Goal: Transaction & Acquisition: Subscribe to service/newsletter

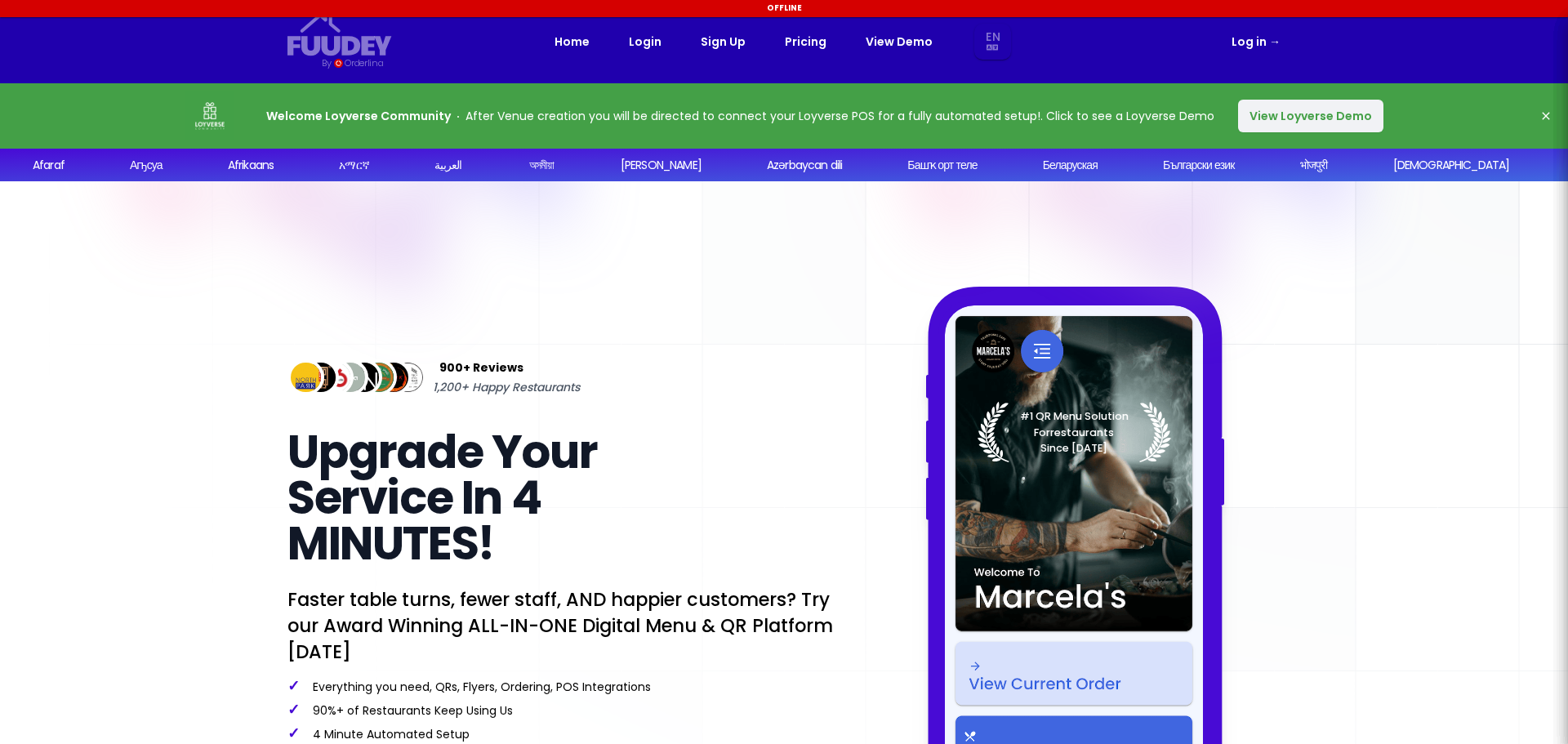
scroll to position [163, 0]
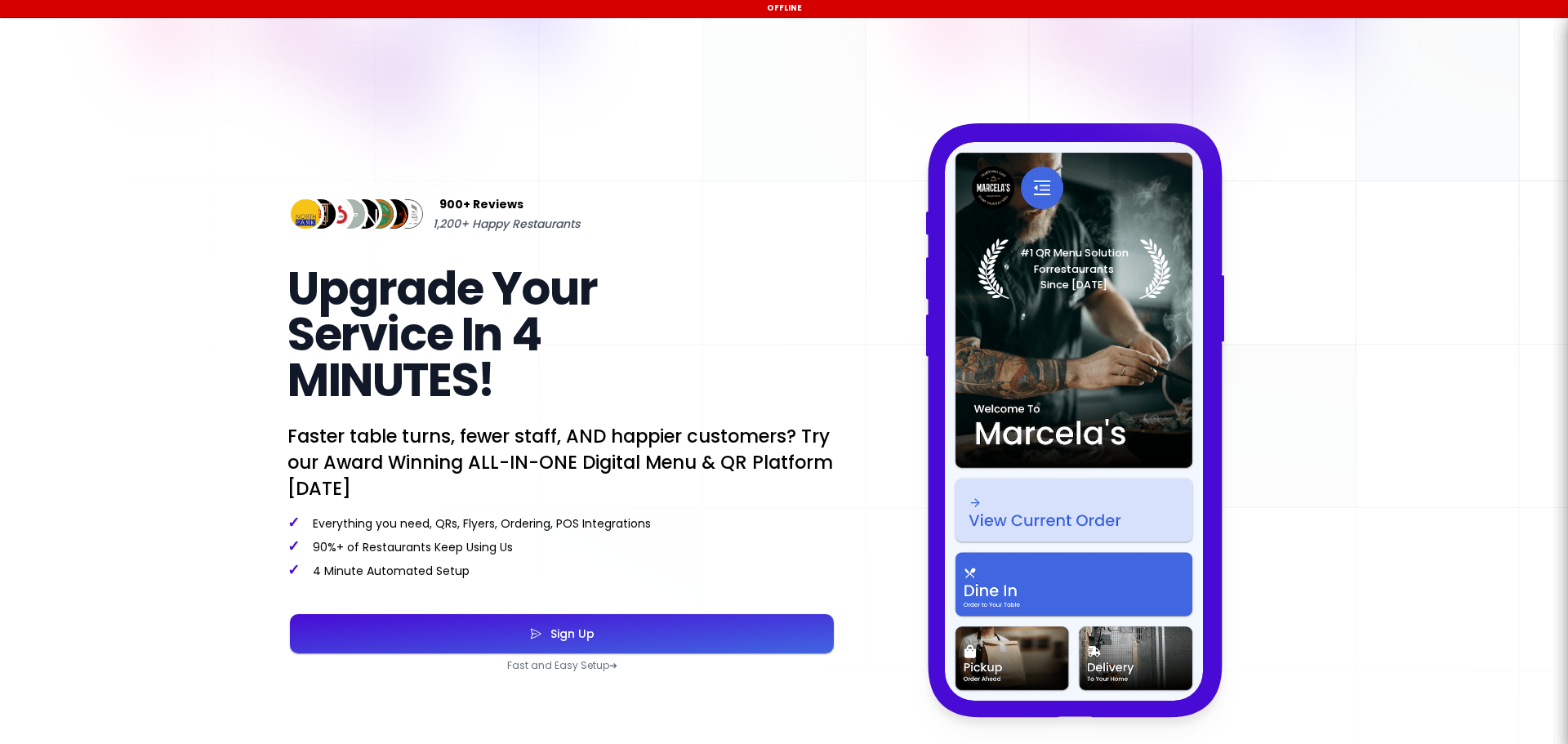
select select "en"
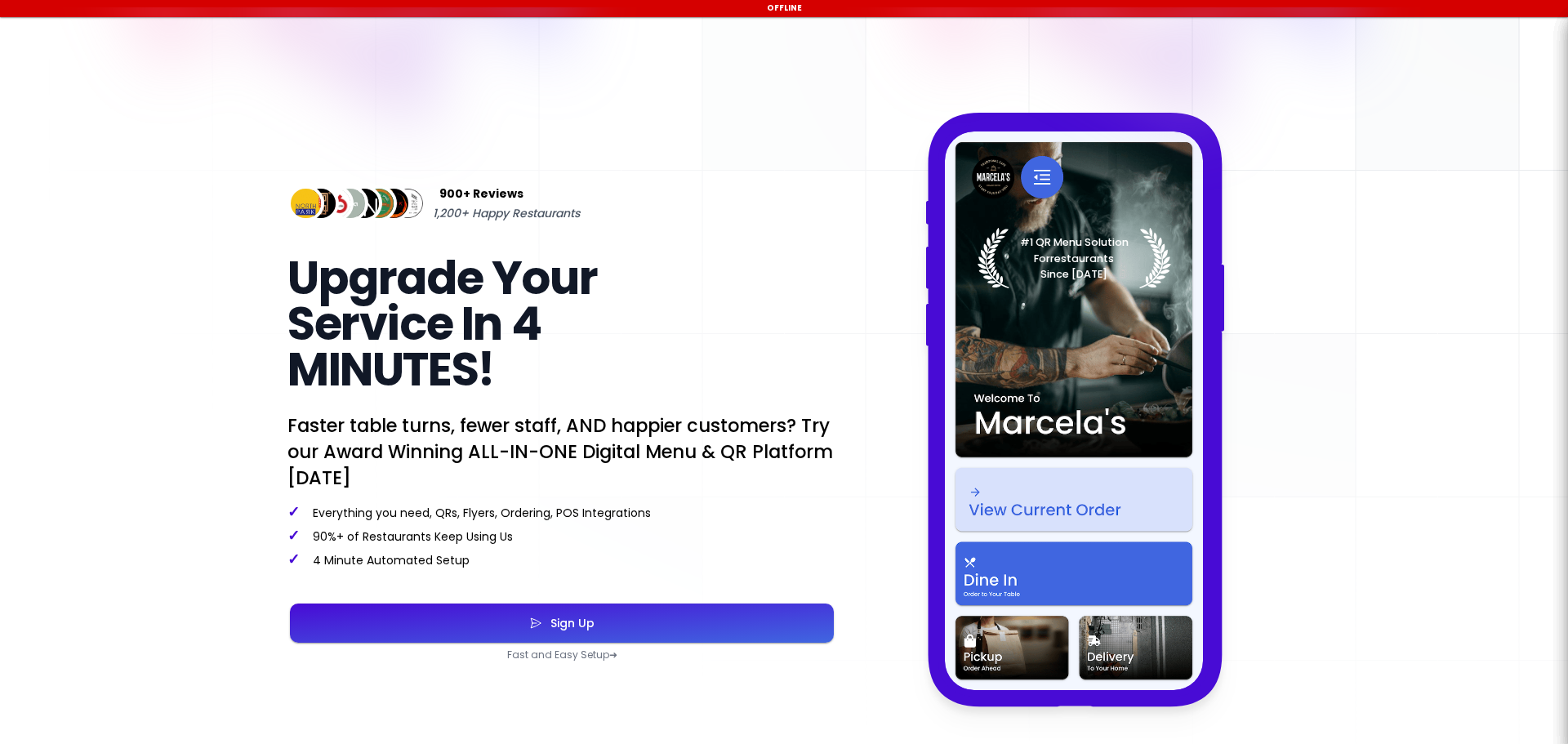
scroll to position [245, 0]
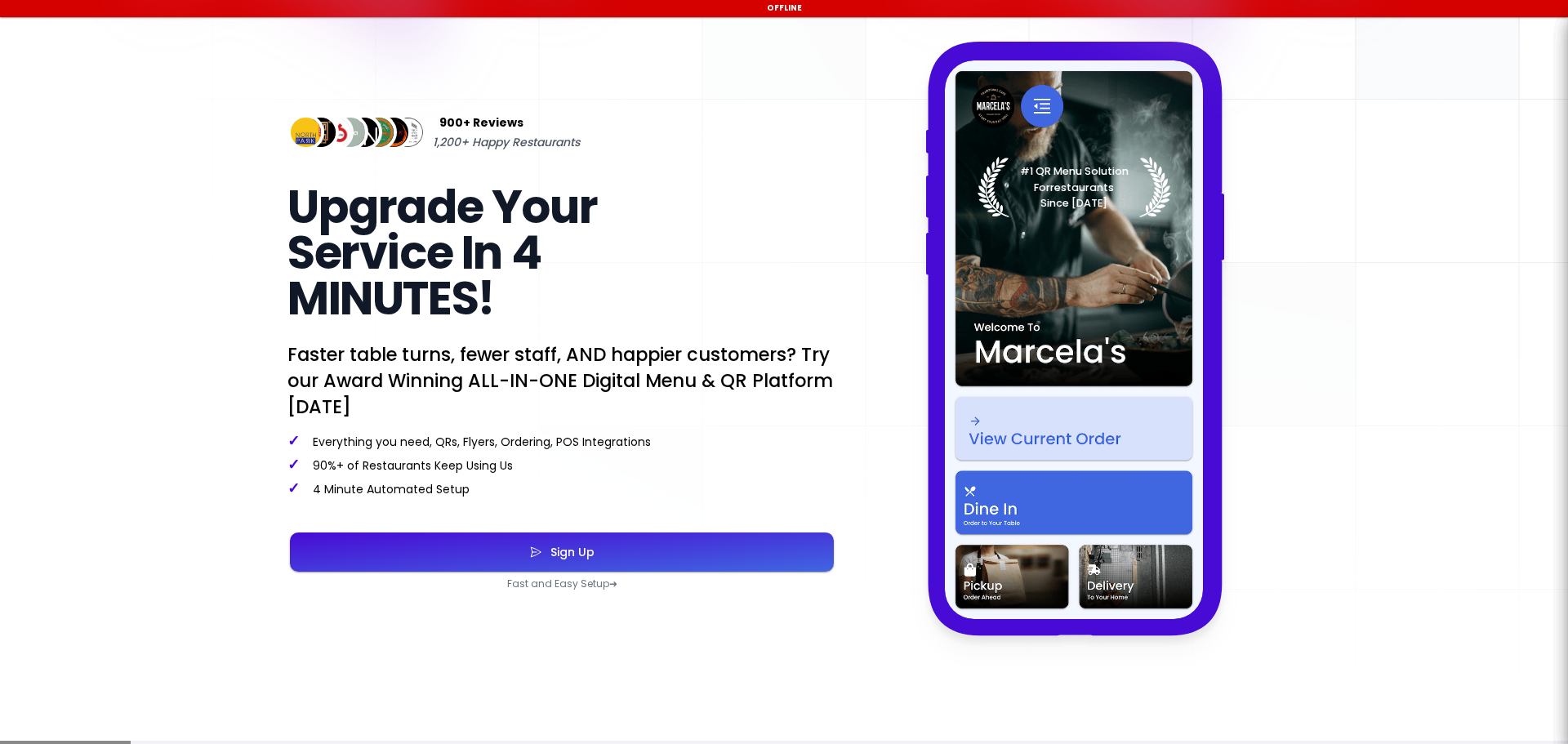
click at [577, 550] on div "Sign Up" at bounding box center [568, 552] width 52 height 11
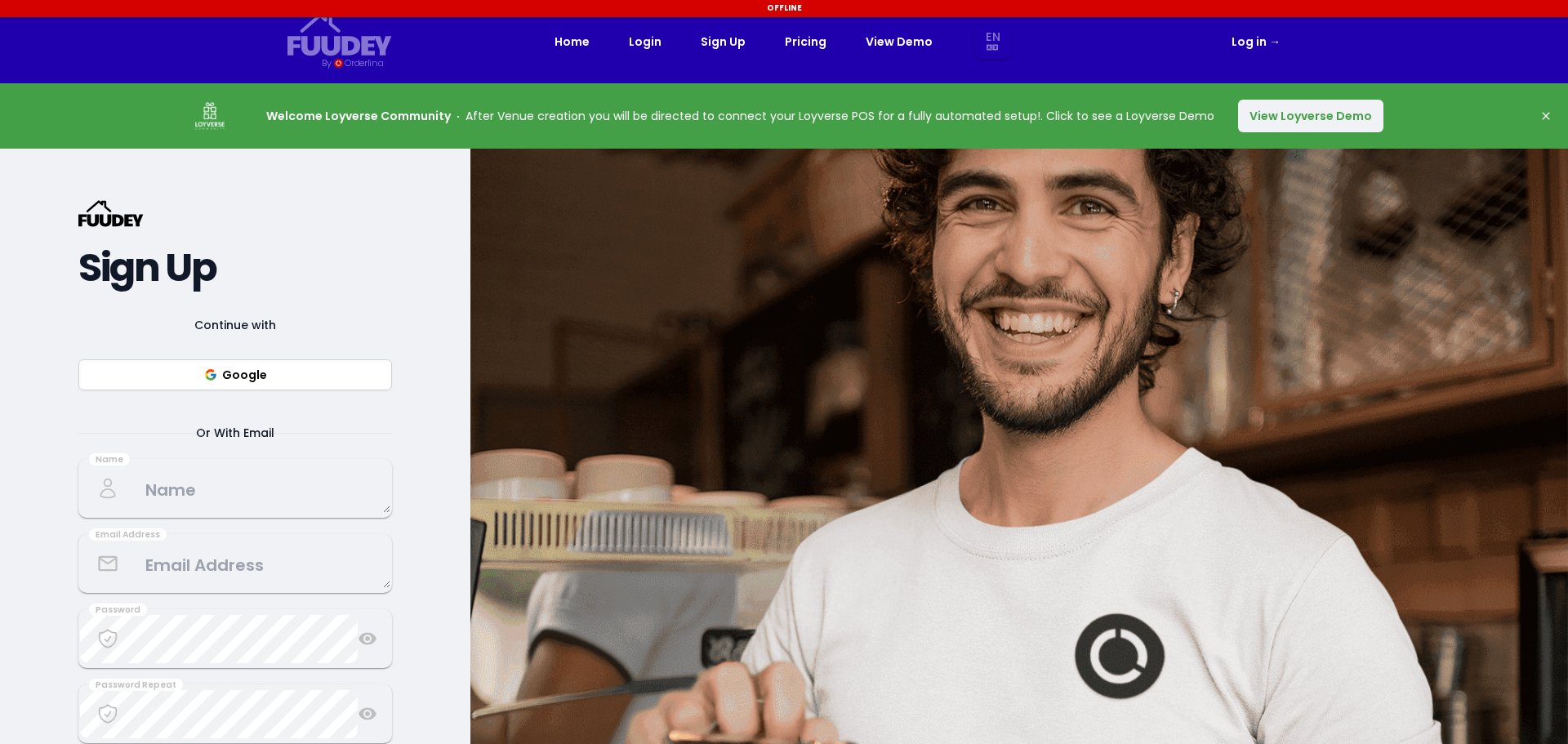
select select "en"
click at [220, 374] on button "Google" at bounding box center [235, 375] width 314 height 31
select select "en"
click at [1300, 112] on button "View Loyverse Demo" at bounding box center [1310, 116] width 145 height 33
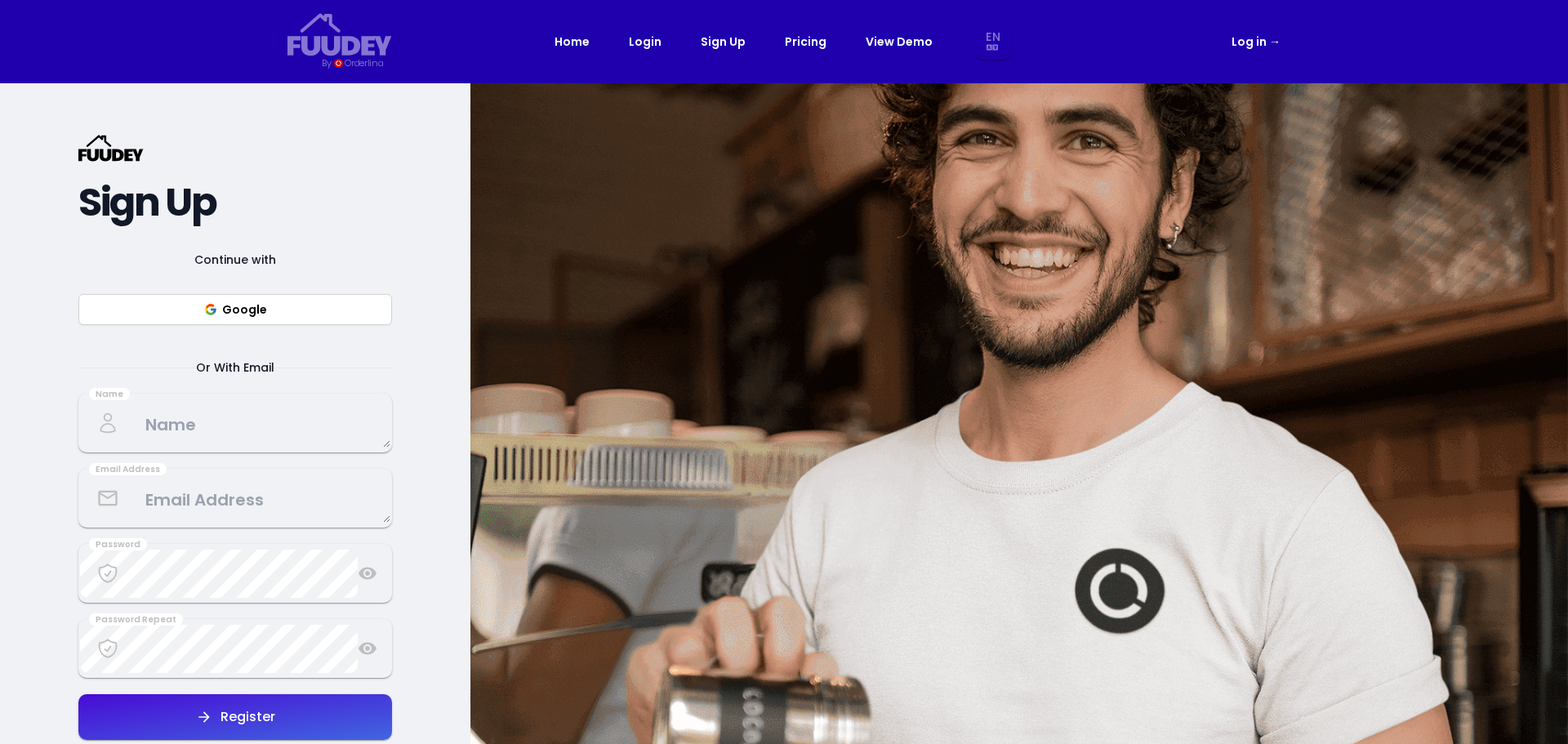
select select "en"
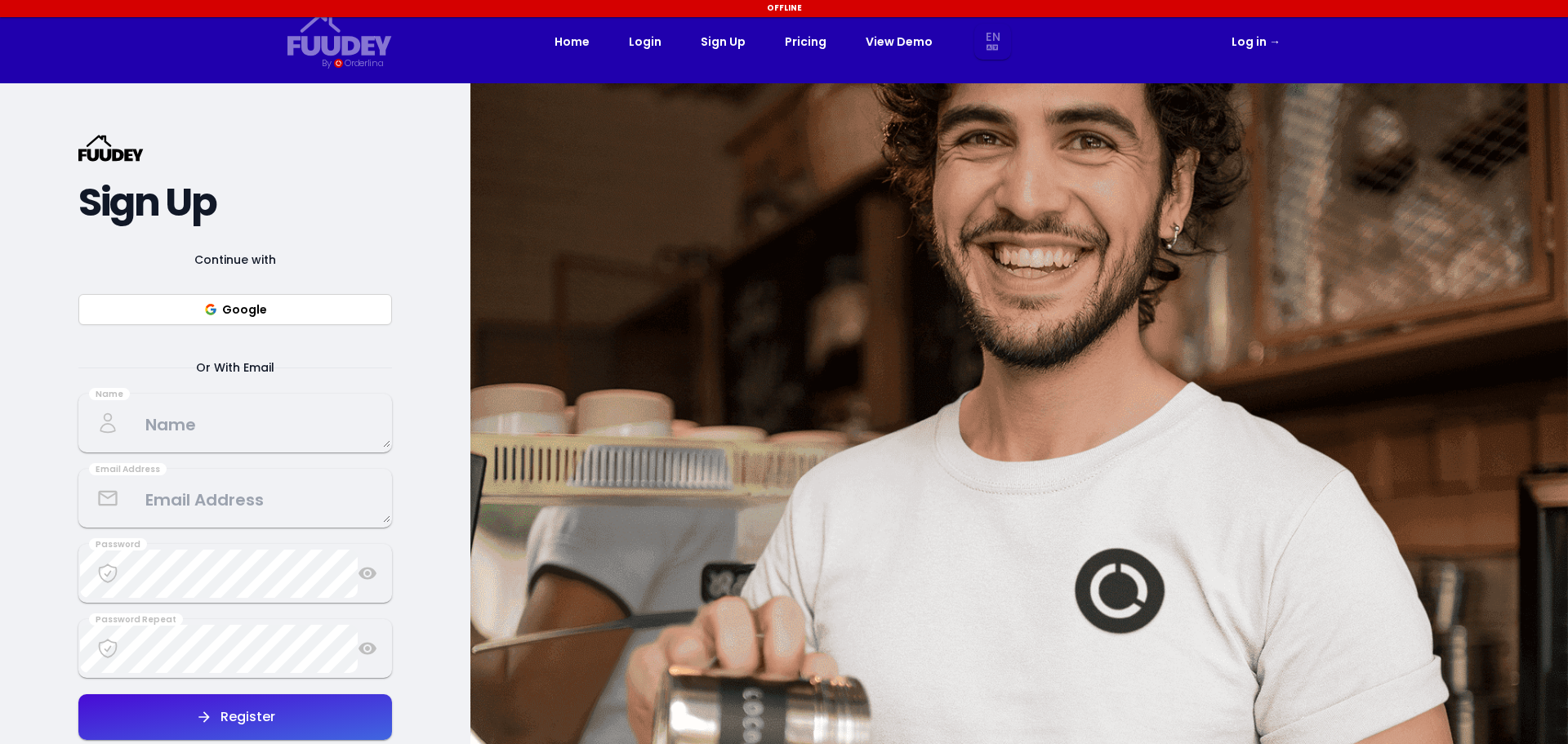
select select "en"
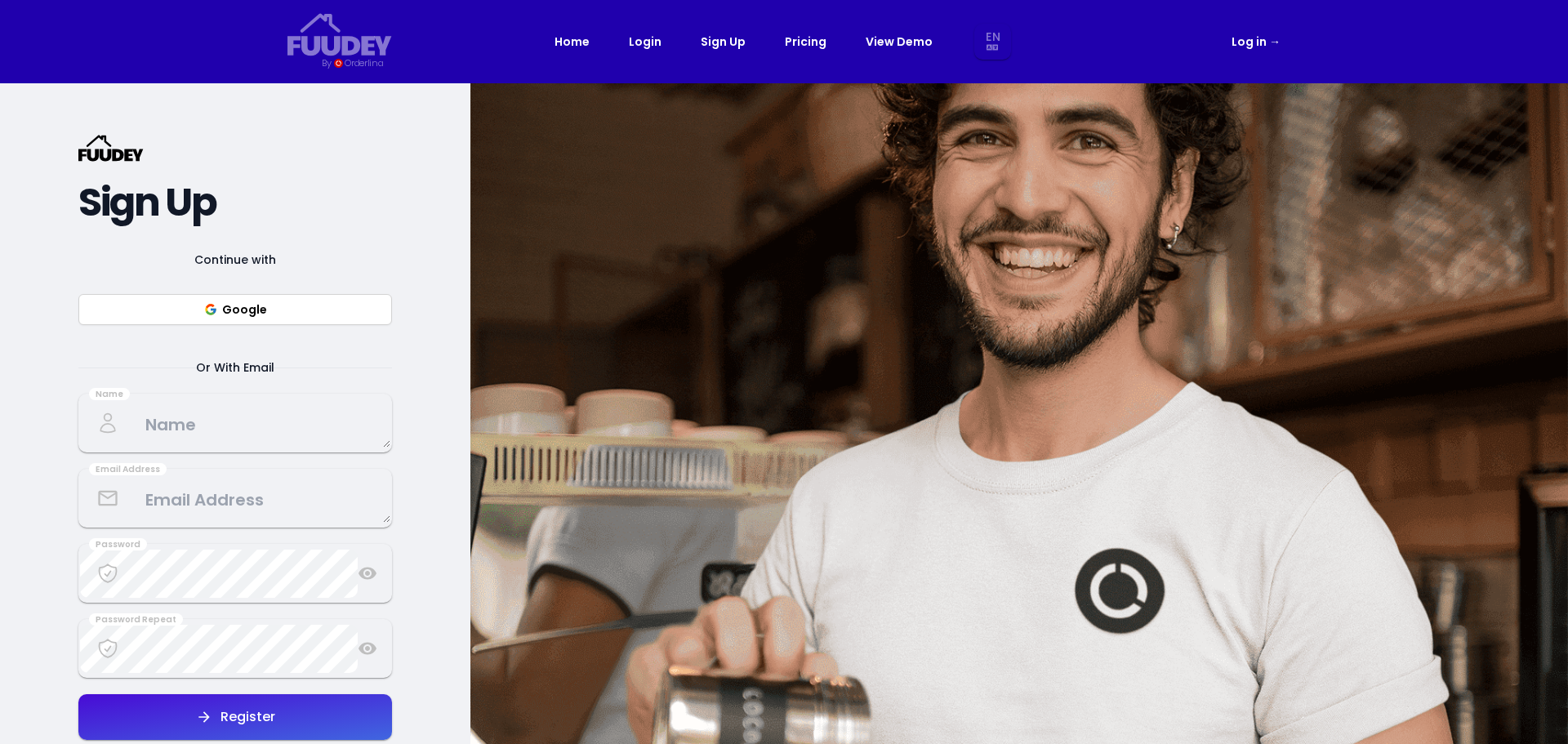
select select "en"
click at [235, 307] on button "Google" at bounding box center [235, 309] width 314 height 31
select select "en"
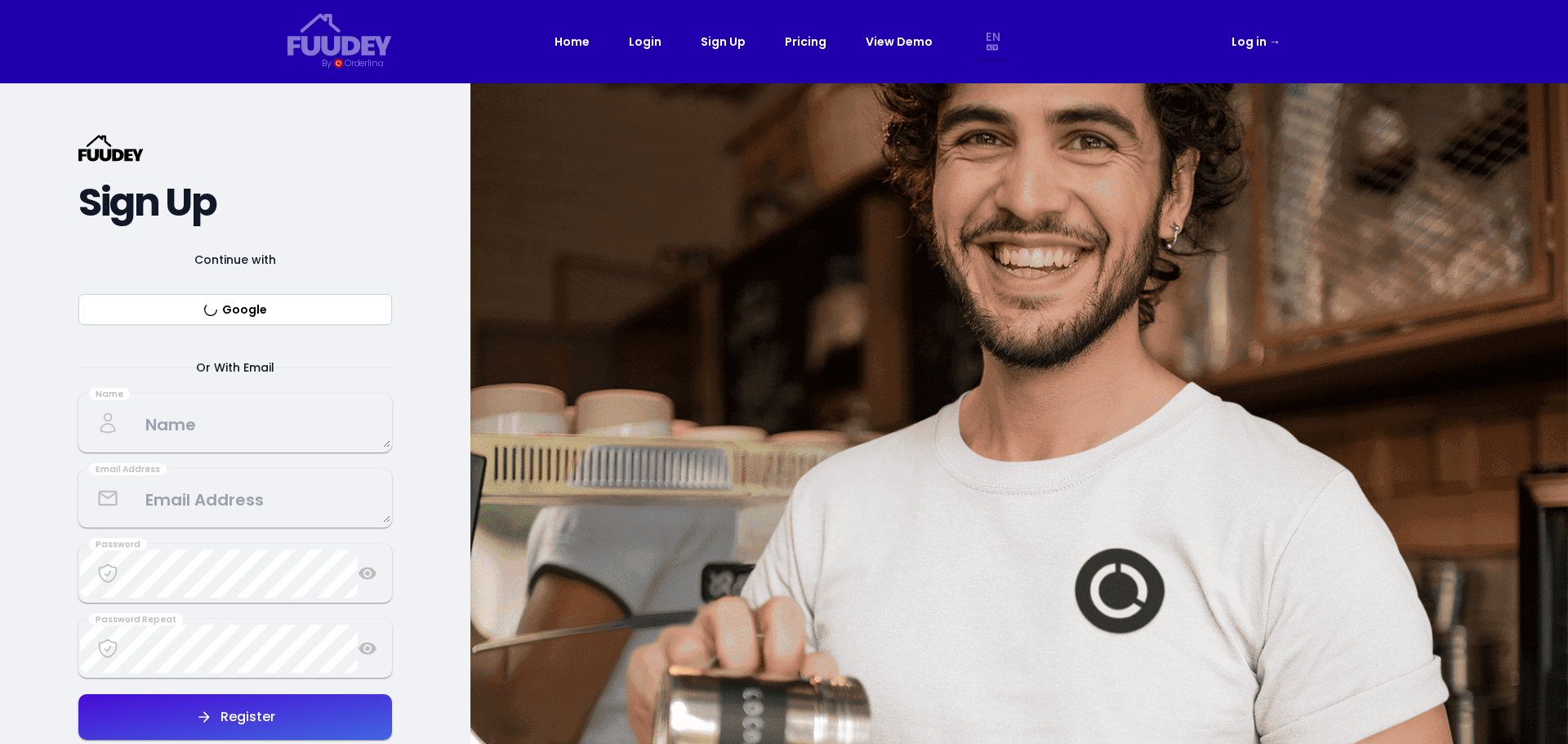
select select "en"
